Goal: Transaction & Acquisition: Purchase product/service

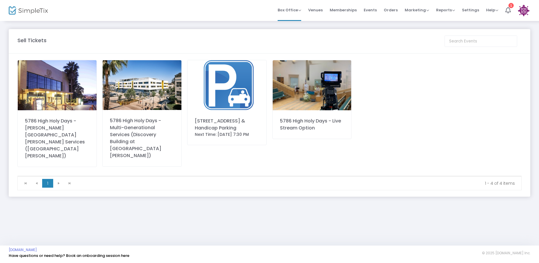
click at [213, 79] on img at bounding box center [227, 85] width 79 height 50
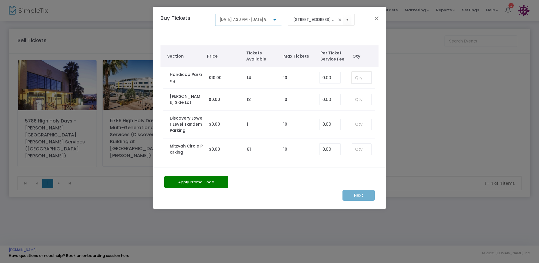
click at [363, 79] on input at bounding box center [361, 77] width 19 height 11
type input "1"
click at [258, 20] on span "[DATE] 7:30 PM - [DATE] 9:30 PM" at bounding box center [249, 19] width 59 height 5
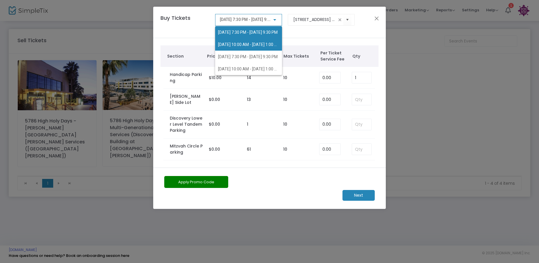
click at [256, 42] on span "[DATE] 10:00 AM - [DATE] 1:00 PM" at bounding box center [249, 44] width 62 height 5
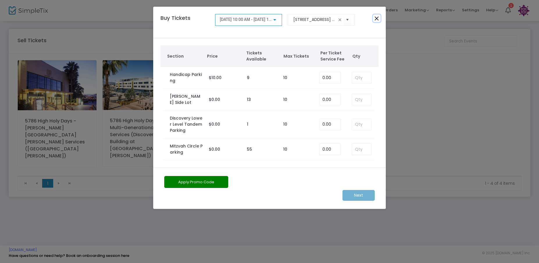
click at [374, 19] on button "Close" at bounding box center [377, 19] width 8 height 8
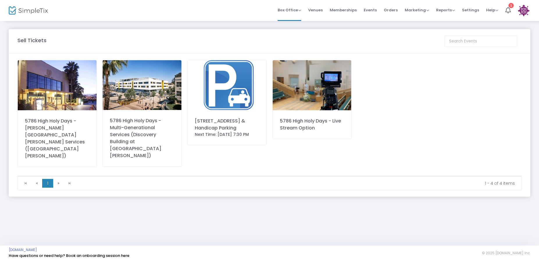
click at [226, 79] on img at bounding box center [227, 85] width 79 height 50
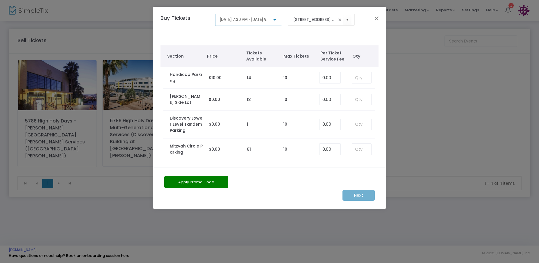
click at [272, 22] on div "[DATE] 7:30 PM - [DATE] 9:30 PM" at bounding box center [246, 19] width 53 height 5
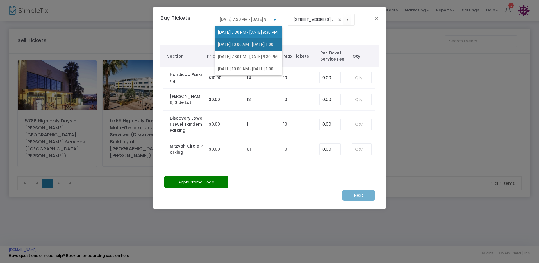
click at [259, 41] on span "[DATE] 10:00 AM - [DATE] 1:00 PM" at bounding box center [248, 44] width 61 height 12
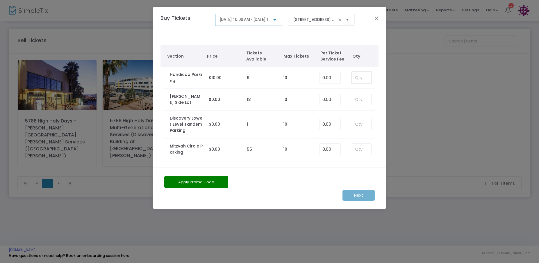
click at [356, 78] on input at bounding box center [361, 77] width 19 height 11
type input "1"
click at [263, 17] on div "[DATE] 10:00 AM - [DATE] 1:00 PM" at bounding box center [249, 18] width 58 height 11
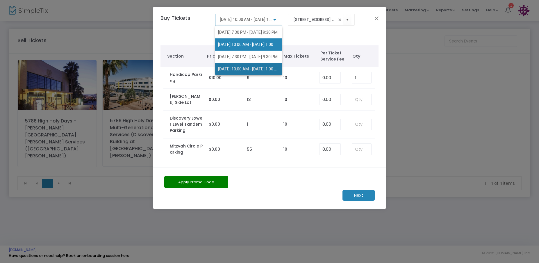
click at [256, 72] on span "[DATE] 10:00 AM - [DATE] 1:00 PM" at bounding box center [248, 69] width 61 height 12
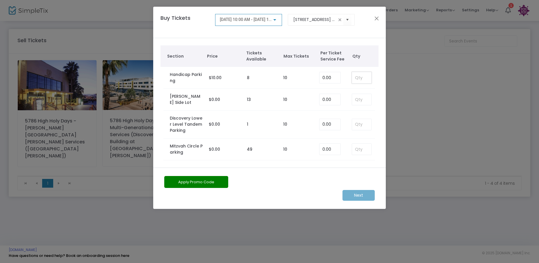
click at [354, 79] on input at bounding box center [361, 77] width 19 height 11
type input "1"
click at [353, 194] on m-button "Next" at bounding box center [359, 195] width 32 height 11
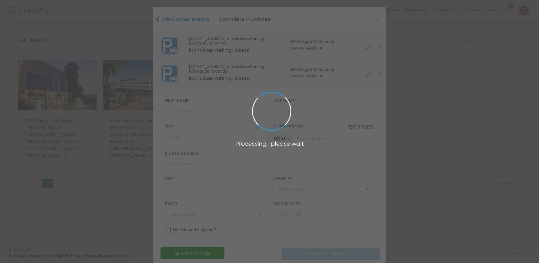
type input "[GEOGRAPHIC_DATA]"
type input "[US_STATE]"
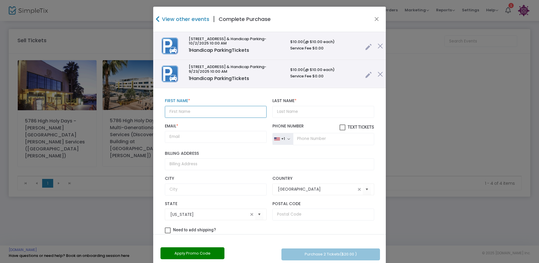
click at [221, 113] on input "text" at bounding box center [216, 112] width 102 height 12
type input "[PERSON_NAME]"
click at [176, 140] on input "Email *" at bounding box center [216, 137] width 102 height 12
paste input "[EMAIL_ADDRESS][DOMAIN_NAME]"
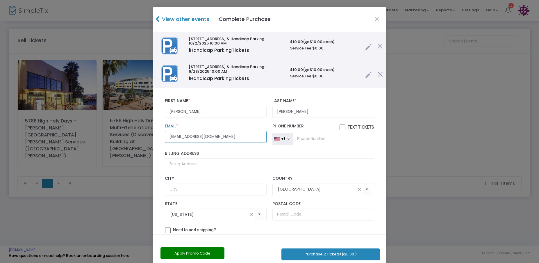
type input "[EMAIL_ADDRESS][DOMAIN_NAME]"
click at [315, 138] on input "tel" at bounding box center [333, 139] width 81 height 12
paste input "[PHONE_NUMBER]"
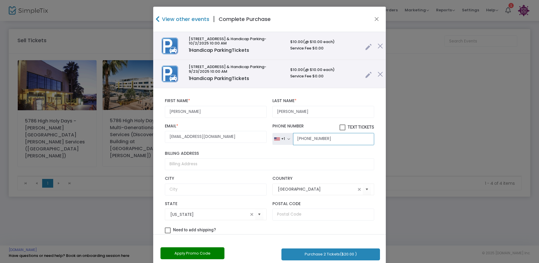
type input "[PHONE_NUMBER]"
click at [315, 254] on button "Purchase 2 Tickets ($20.00 )" at bounding box center [331, 255] width 99 height 12
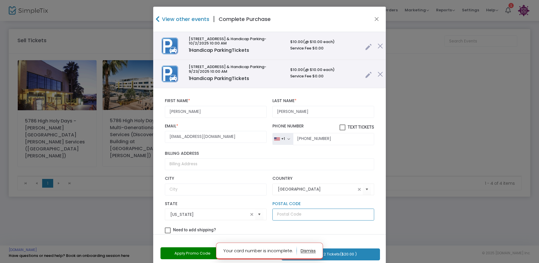
click at [345, 210] on input "text" at bounding box center [324, 215] width 102 height 12
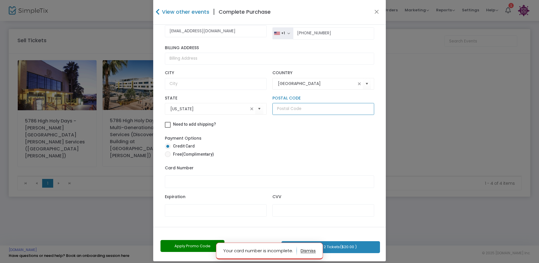
scroll to position [11, 0]
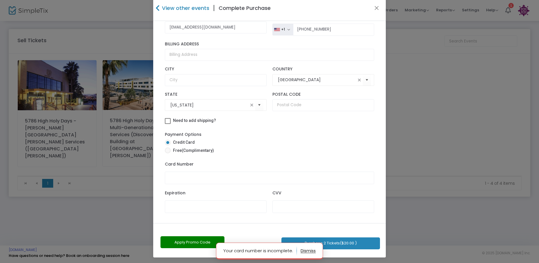
click at [173, 151] on span "Free (Complimentary)" at bounding box center [192, 151] width 43 height 6
click at [168, 153] on input "Free (Complimentary)" at bounding box center [168, 153] width 0 height 0
radio input "true"
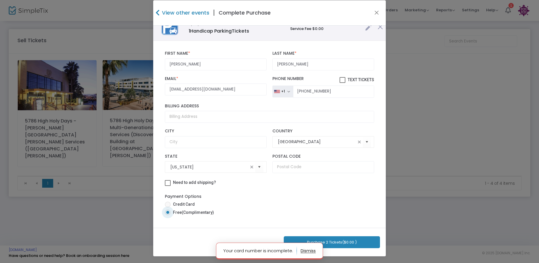
scroll to position [6, 0]
click at [358, 242] on button "Purchase 2 Tickets ($0.00 )" at bounding box center [332, 242] width 96 height 12
